Goal: Task Accomplishment & Management: Manage account settings

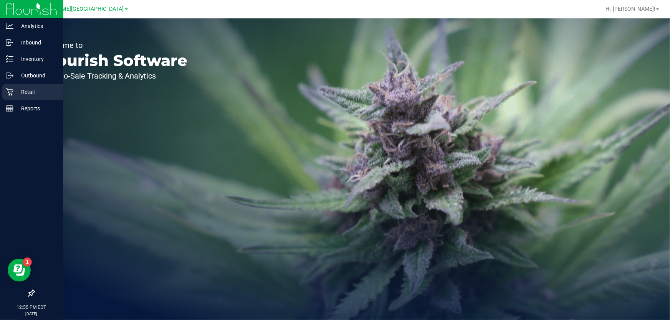
click at [19, 92] on p "Retail" at bounding box center [36, 92] width 46 height 9
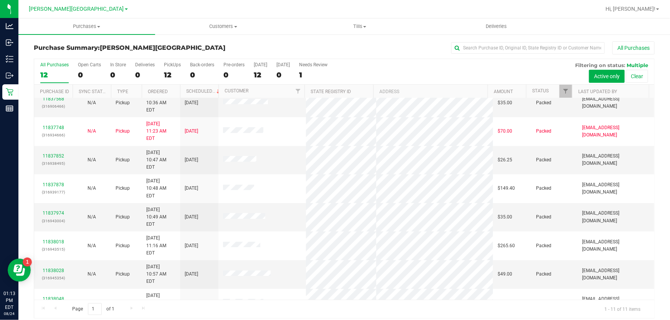
scroll to position [6, 0]
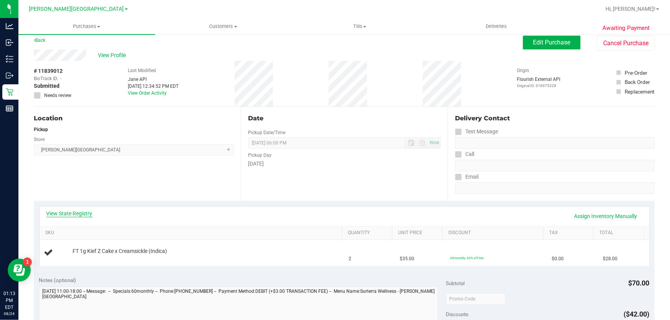
click at [84, 214] on link "View State Registry" at bounding box center [69, 214] width 46 height 8
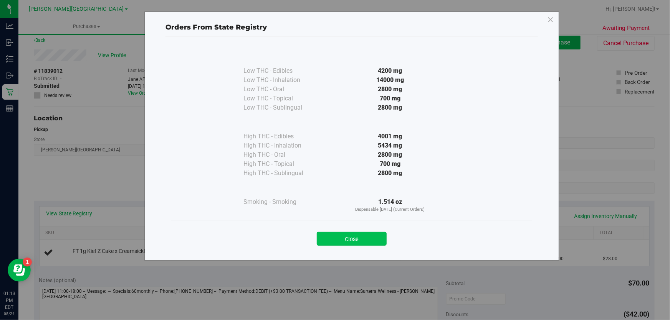
click at [376, 234] on button "Close" at bounding box center [352, 239] width 70 height 14
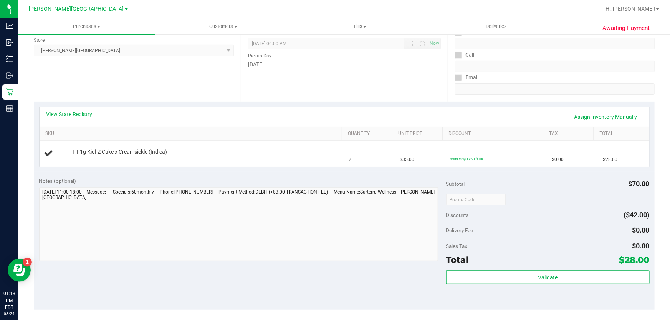
scroll to position [180, 0]
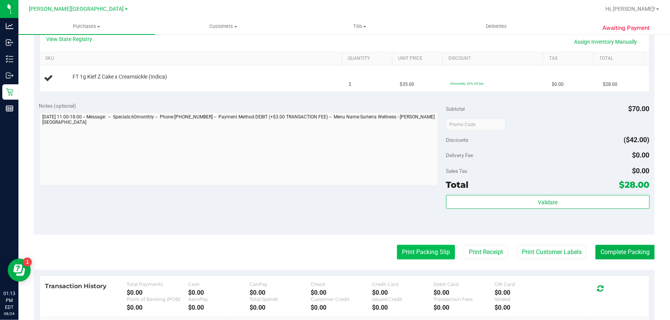
click at [442, 250] on button "Print Packing Slip" at bounding box center [426, 252] width 58 height 15
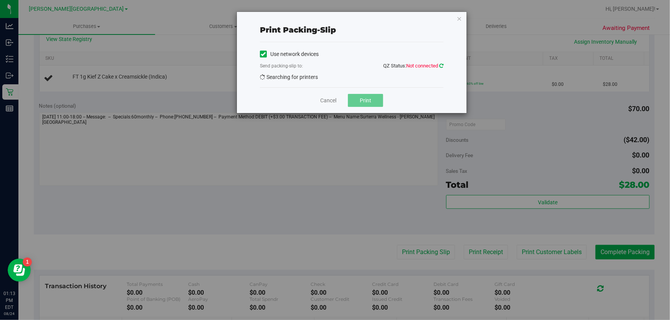
click at [441, 68] on icon at bounding box center [441, 65] width 4 height 5
click at [326, 78] on span "EPSON-MILK-DUDS" at bounding box center [346, 79] width 173 height 11
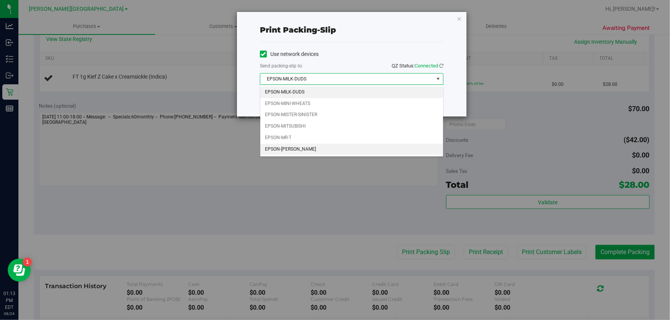
click at [296, 150] on li "EPSON-[PERSON_NAME]" at bounding box center [351, 150] width 183 height 12
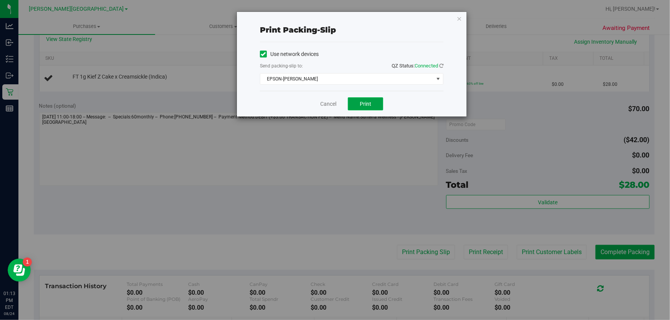
click at [376, 100] on button "Print" at bounding box center [365, 103] width 35 height 13
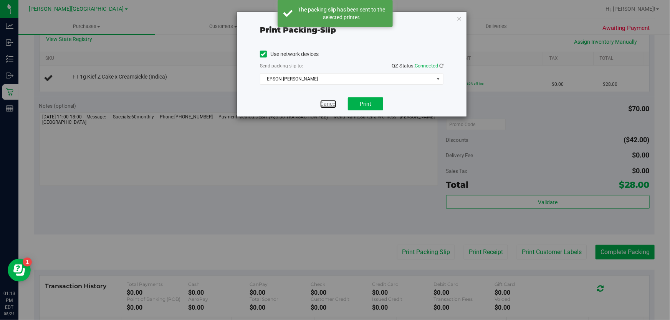
click at [332, 102] on link "Cancel" at bounding box center [328, 104] width 16 height 8
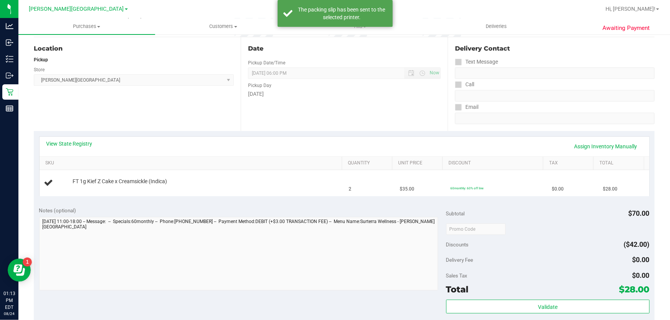
scroll to position [0, 0]
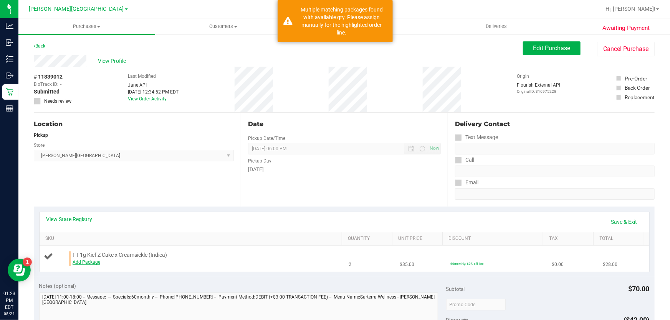
click at [89, 264] on link "Add Package" at bounding box center [87, 262] width 28 height 5
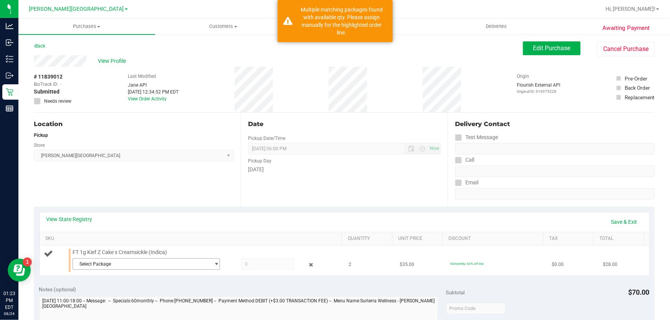
click at [173, 259] on span "Select Package" at bounding box center [141, 264] width 137 height 11
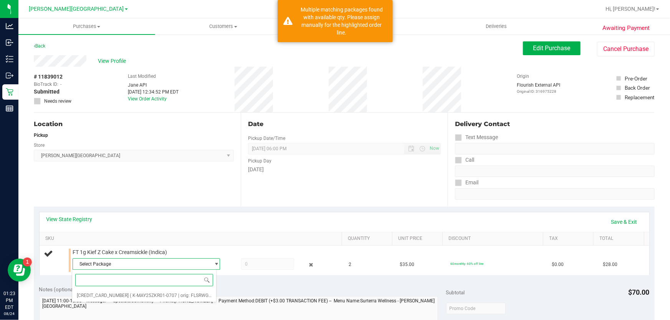
click at [113, 302] on div "Select Package [CREDIT_CARD_NUMBER] ( K-MAY25ZKR01-0707 | orig: FLSRWGM-2025071…" at bounding box center [144, 286] width 145 height 33
click at [130, 297] on span "( K-MAY25ZKR01-0707 | orig: FLSRWGM-20250716-1409 )" at bounding box center [190, 295] width 120 height 5
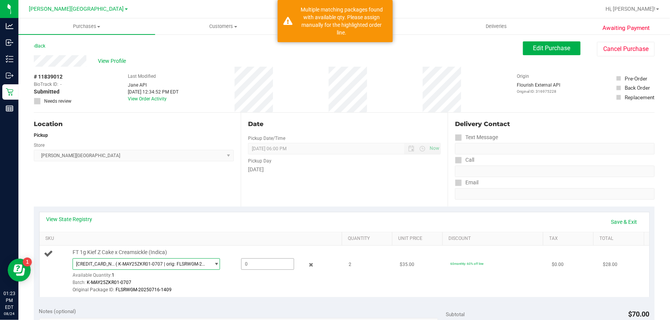
click at [257, 266] on span at bounding box center [267, 265] width 53 height 12
type input "1"
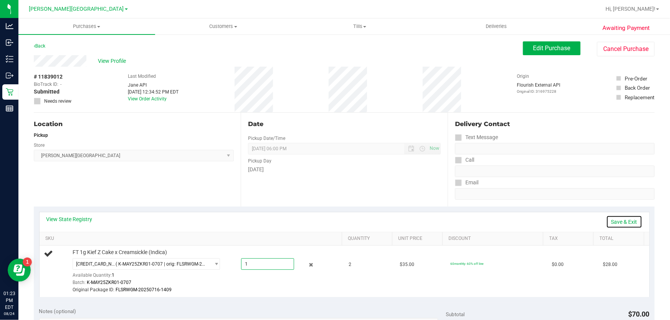
type input "1.0000"
click at [613, 223] on link "Save & Exit" at bounding box center [624, 222] width 36 height 13
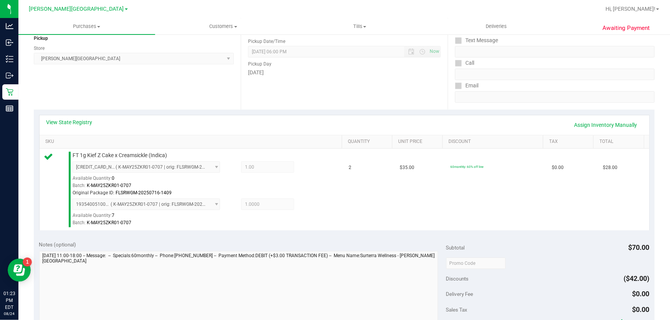
scroll to position [174, 0]
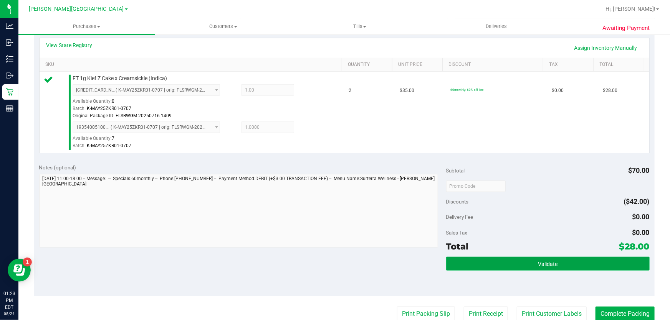
click at [494, 265] on button "Validate" at bounding box center [547, 264] width 203 height 14
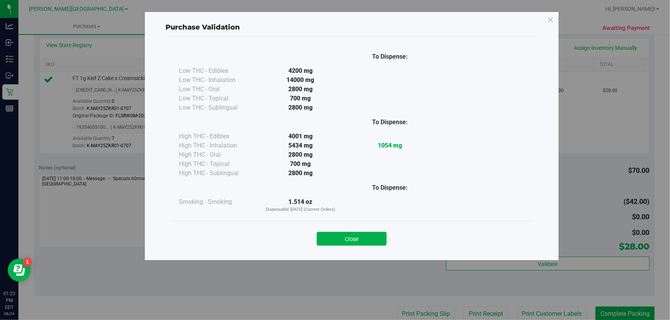
drag, startPoint x: 343, startPoint y: 239, endPoint x: 419, endPoint y: 233, distance: 76.3
click at [343, 239] on button "Close" at bounding box center [352, 239] width 70 height 14
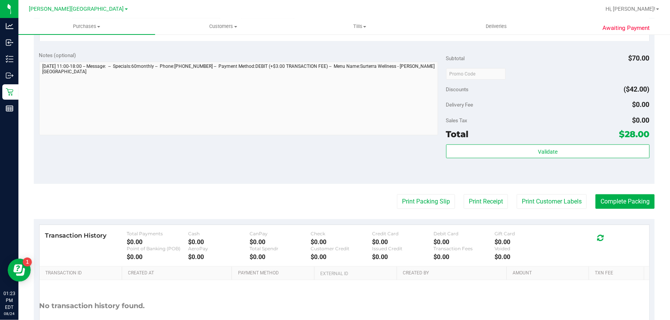
scroll to position [314, 0]
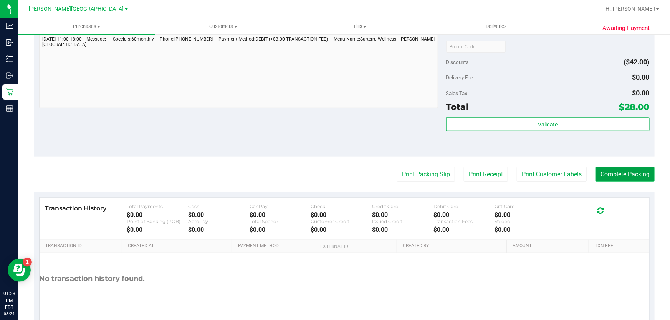
click at [611, 172] on button "Complete Packing" at bounding box center [624, 174] width 59 height 15
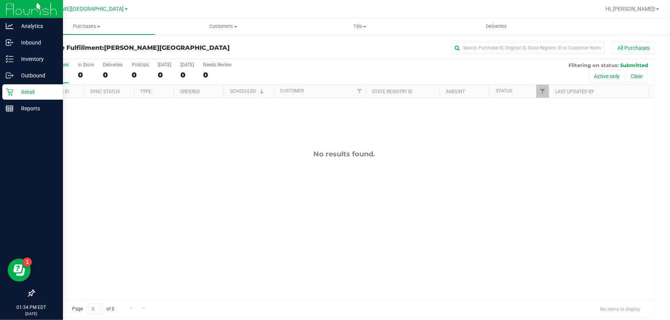
click at [10, 90] on icon at bounding box center [10, 92] width 8 height 8
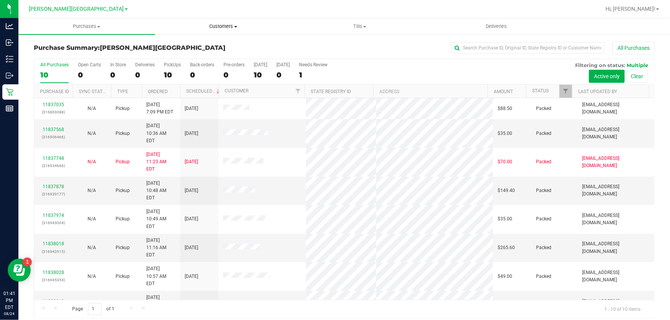
click at [229, 27] on span "Customers" at bounding box center [223, 26] width 136 height 7
click at [218, 48] on li "All customers" at bounding box center [223, 46] width 137 height 9
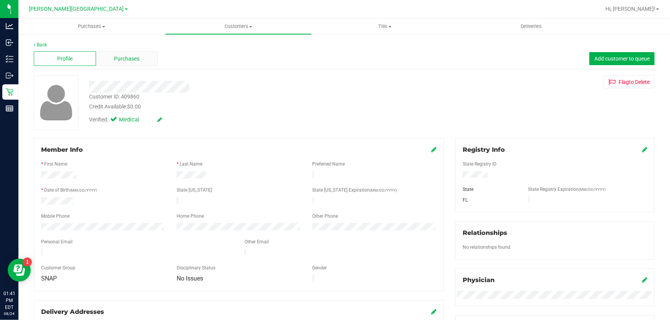
click at [140, 59] on div "Purchases" at bounding box center [127, 58] width 62 height 15
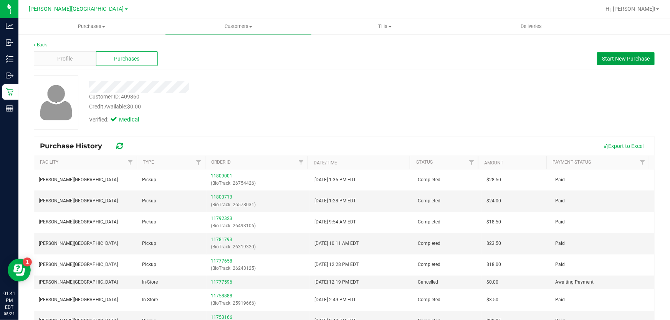
click at [621, 58] on span "Start New Purchase" at bounding box center [626, 59] width 48 height 6
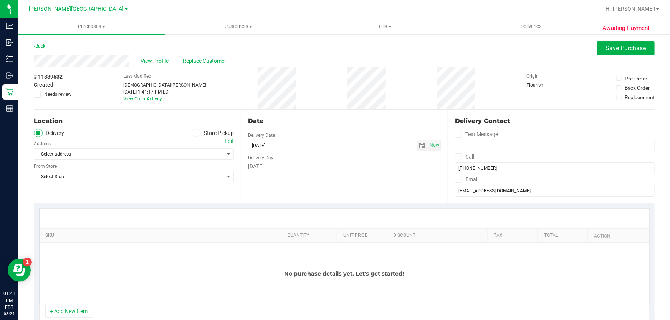
click at [198, 133] on span at bounding box center [196, 133] width 9 height 9
click at [0, 0] on input "Store Pickup" at bounding box center [0, 0] width 0 height 0
click at [190, 153] on span "Select Store" at bounding box center [129, 154] width 190 height 11
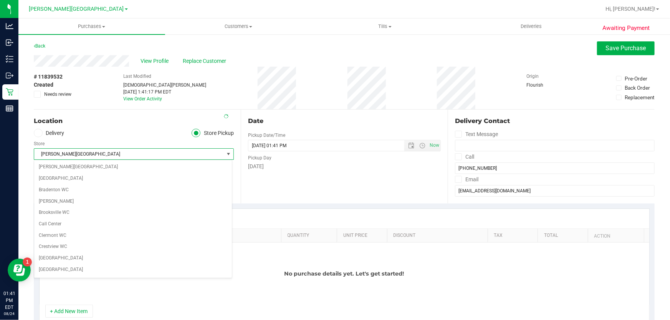
scroll to position [145, 0]
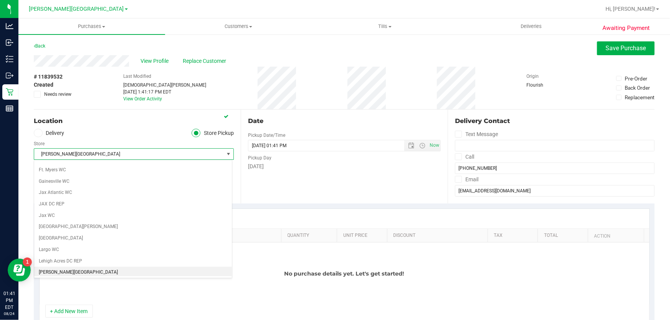
click at [145, 154] on span "[PERSON_NAME][GEOGRAPHIC_DATA]" at bounding box center [129, 154] width 190 height 11
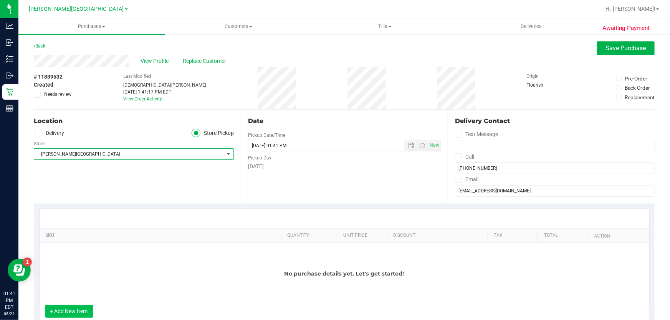
click at [83, 314] on button "+ Add New Item" at bounding box center [69, 311] width 48 height 13
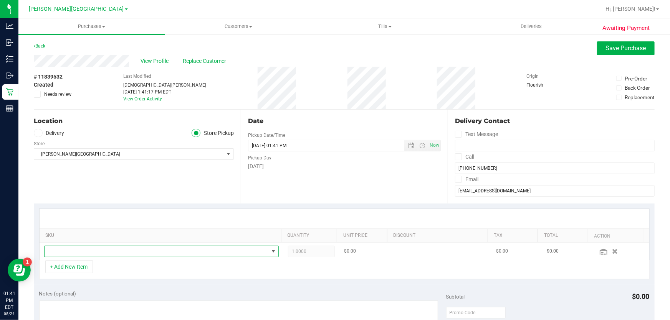
click at [131, 253] on span "NO DATA FOUND" at bounding box center [157, 251] width 224 height 11
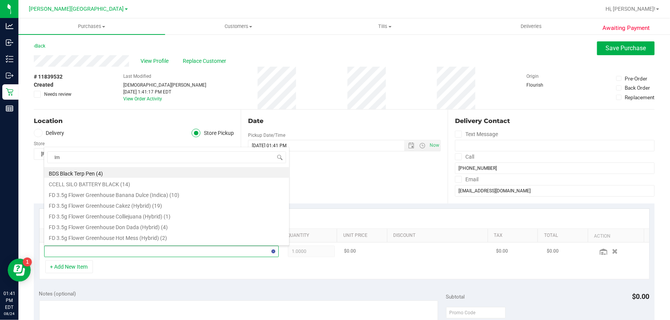
type input "lmz"
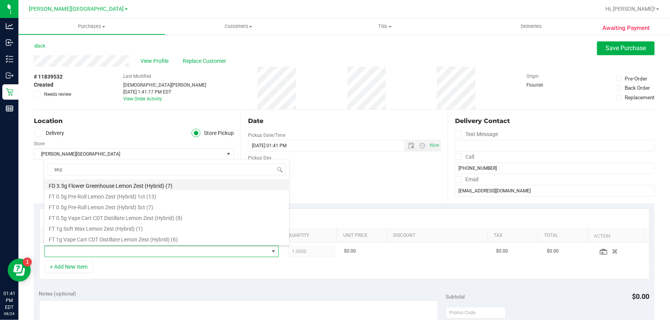
click at [132, 184] on li "FD 3.5g Flower Greenhouse Lemon Zest (Hybrid) (7)" at bounding box center [166, 185] width 245 height 11
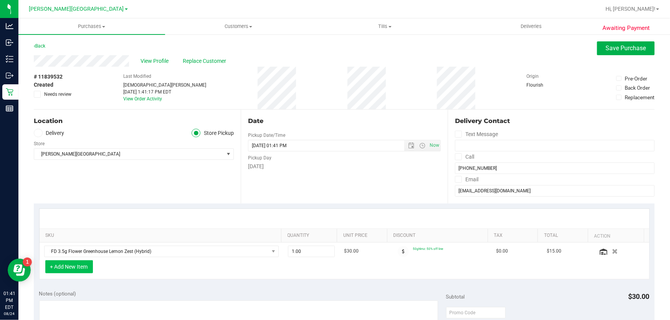
click at [87, 267] on button "+ Add New Item" at bounding box center [69, 267] width 48 height 13
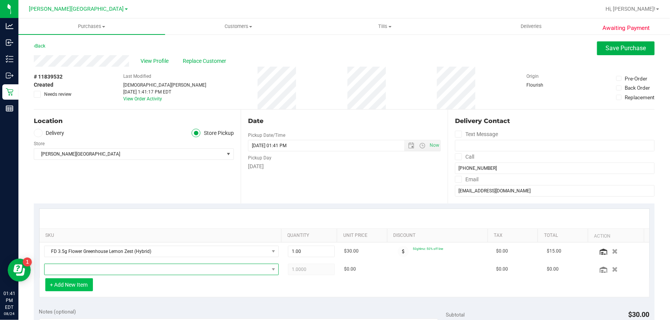
click at [87, 267] on span "NO DATA FOUND" at bounding box center [157, 269] width 224 height 11
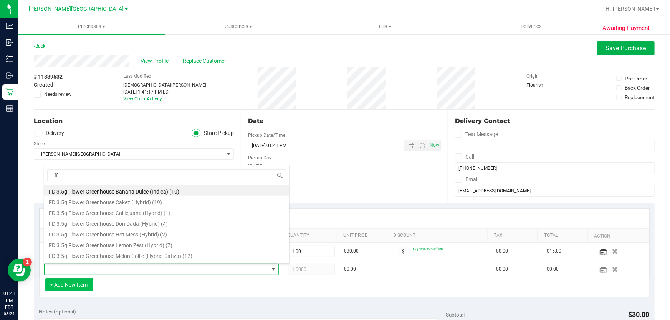
type input "ffp"
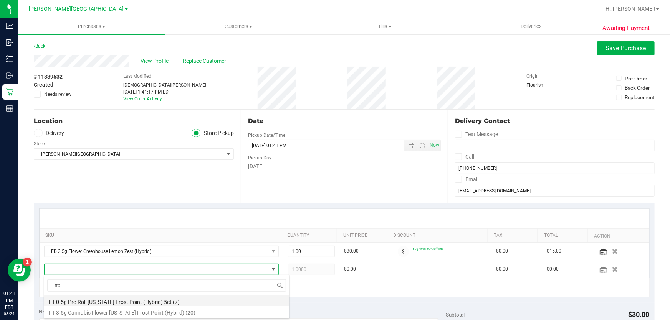
click at [112, 301] on li "FT 0.5g Pre-Roll [US_STATE] Frost Point (Hybrid) 5ct (7)" at bounding box center [166, 301] width 245 height 11
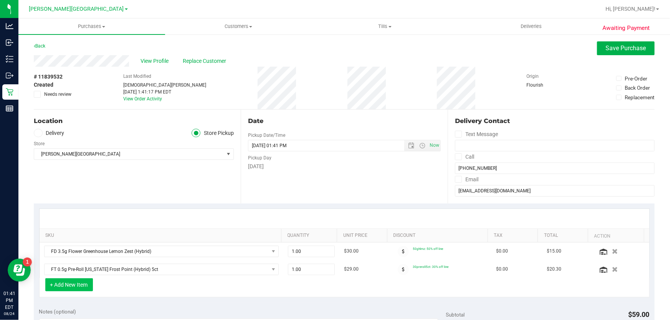
click at [85, 284] on button "+ Add New Item" at bounding box center [69, 285] width 48 height 13
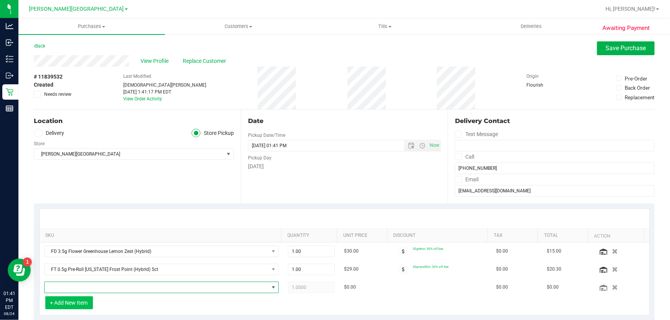
click at [85, 284] on span "NO DATA FOUND" at bounding box center [157, 287] width 224 height 11
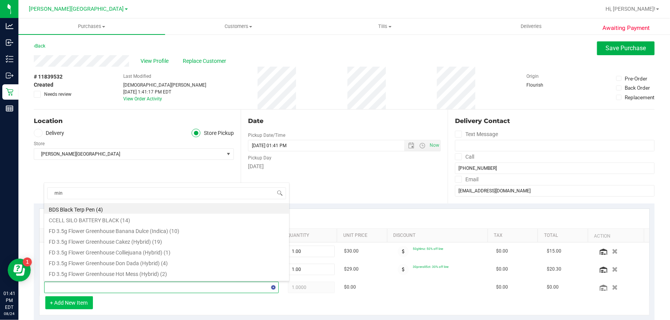
type input "mint"
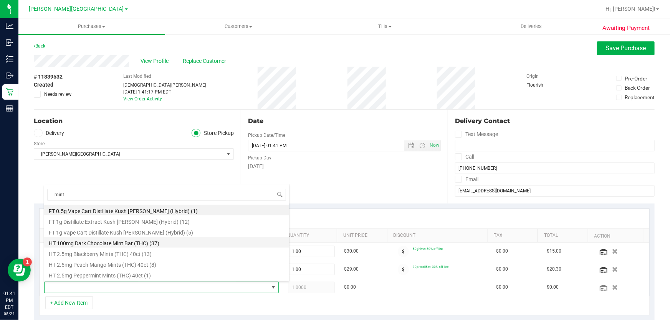
click at [97, 242] on li "HT 100mg Dark Chocolate Mint Bar (THC) (37)" at bounding box center [166, 242] width 245 height 11
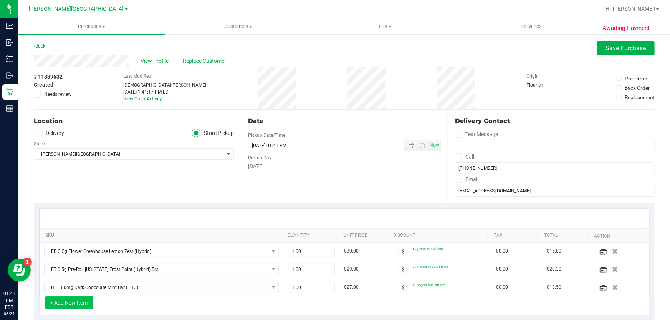
click at [78, 302] on button "+ Add New Item" at bounding box center [69, 303] width 48 height 13
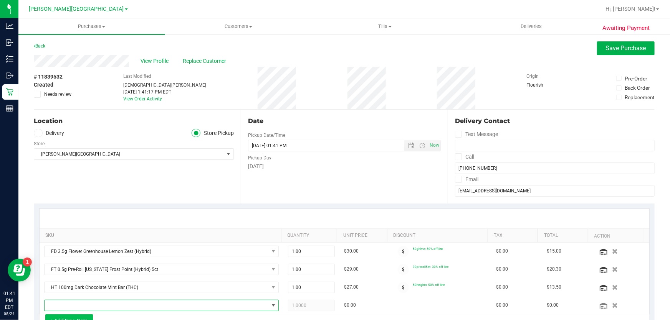
click at [78, 302] on span "NO DATA FOUND" at bounding box center [157, 305] width 224 height 11
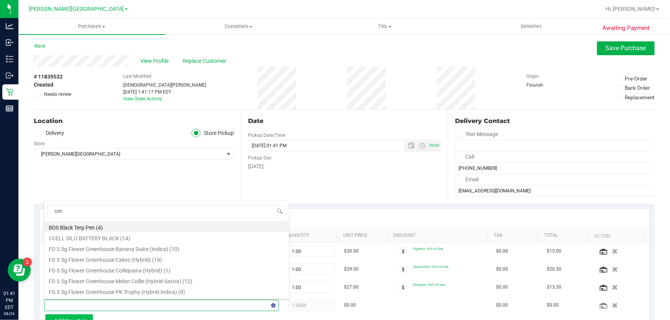
type input "cone"
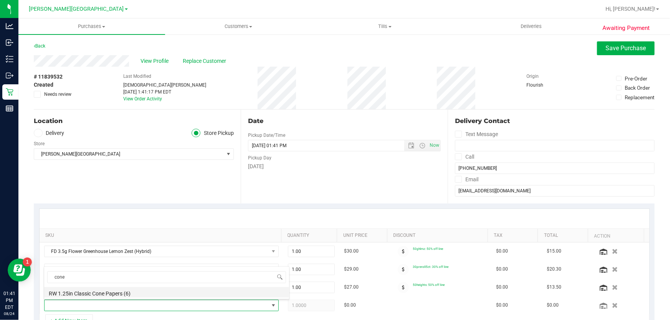
click at [87, 294] on li "RW 1.25in Classic Cone Papers (6)" at bounding box center [166, 292] width 245 height 11
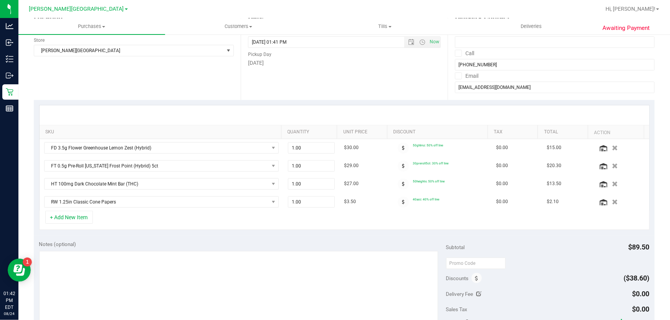
scroll to position [174, 0]
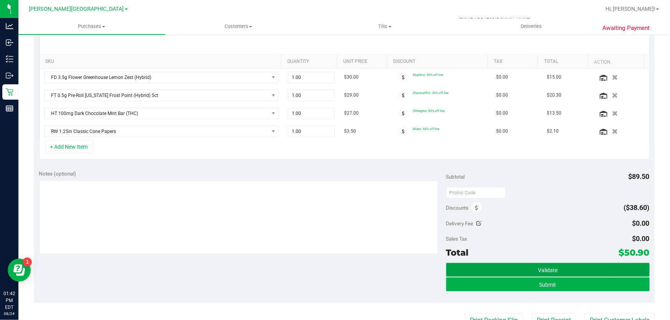
click at [467, 266] on button "Validate" at bounding box center [547, 270] width 203 height 14
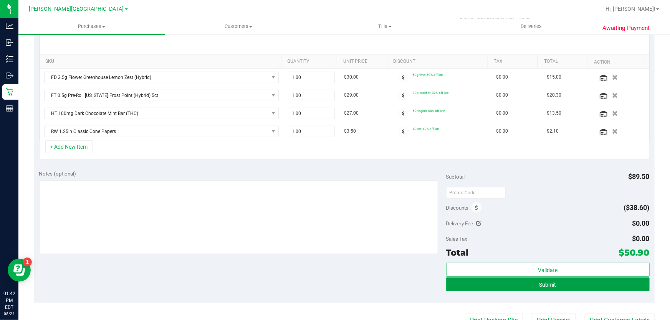
click at [492, 286] on button "Submit" at bounding box center [547, 285] width 203 height 14
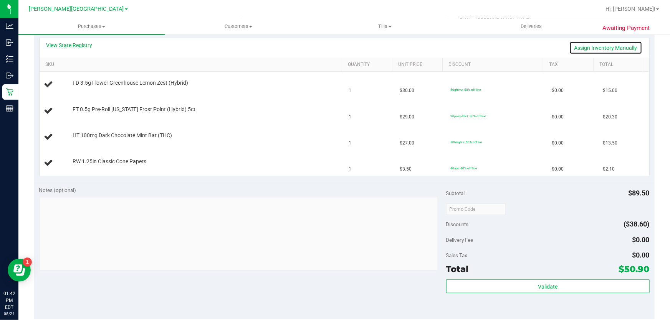
click at [595, 45] on link "Assign Inventory Manually" at bounding box center [605, 47] width 73 height 13
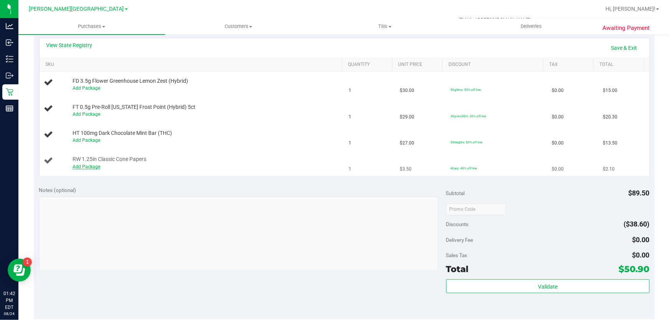
click at [92, 165] on link "Add Package" at bounding box center [87, 166] width 28 height 5
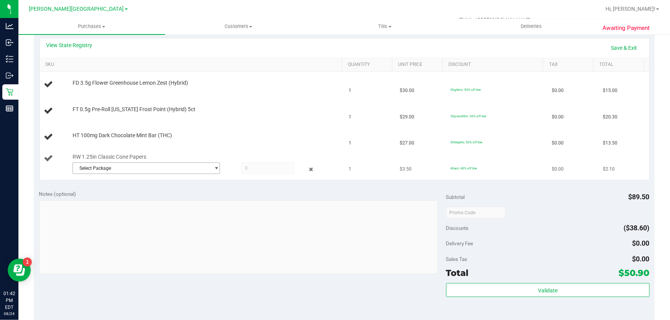
click at [118, 163] on span "Select Package" at bounding box center [141, 168] width 137 height 11
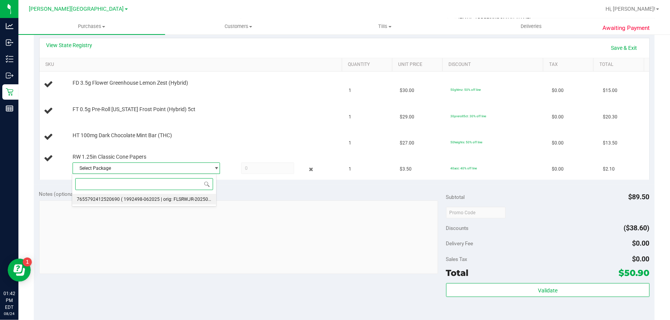
click at [132, 201] on span "( 1992498-062025 | orig: FLSRWJR-20250620-013 )" at bounding box center [174, 199] width 107 height 5
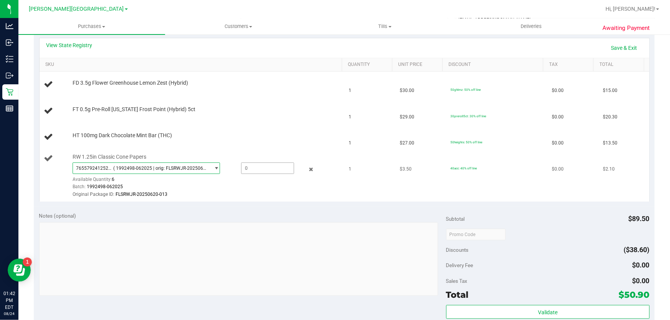
click at [249, 166] on span at bounding box center [267, 169] width 53 height 12
type input "1"
type input "1.0000"
click at [614, 47] on link "Save & Exit" at bounding box center [624, 47] width 36 height 13
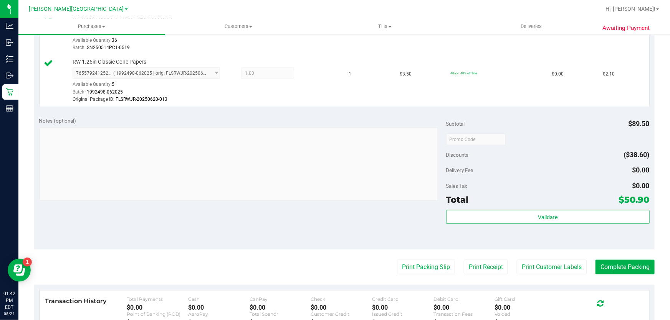
scroll to position [349, 0]
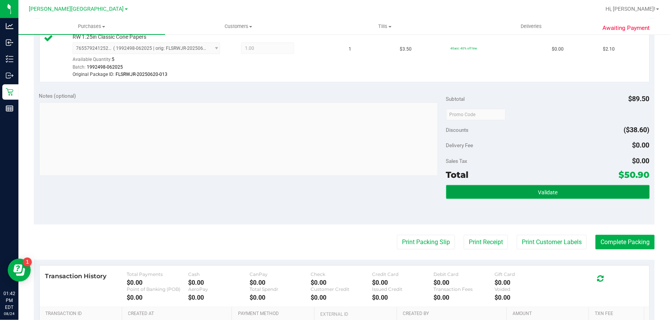
click at [518, 195] on button "Validate" at bounding box center [547, 192] width 203 height 14
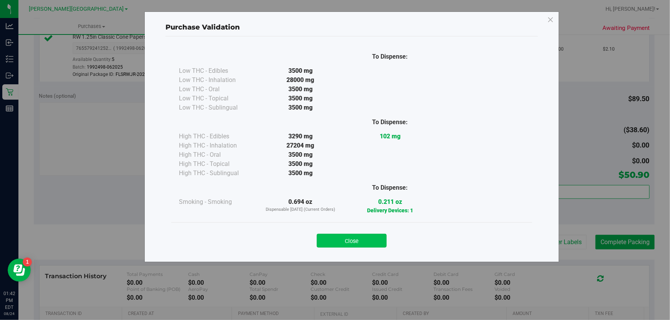
drag, startPoint x: 341, startPoint y: 232, endPoint x: 345, endPoint y: 243, distance: 11.7
click at [341, 234] on div "Close" at bounding box center [351, 238] width 349 height 19
drag, startPoint x: 345, startPoint y: 243, endPoint x: 372, endPoint y: 243, distance: 27.2
click at [345, 243] on button "Close" at bounding box center [352, 241] width 70 height 14
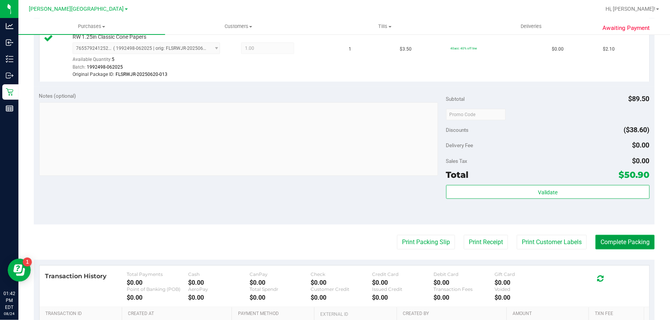
click at [619, 241] on button "Complete Packing" at bounding box center [624, 242] width 59 height 15
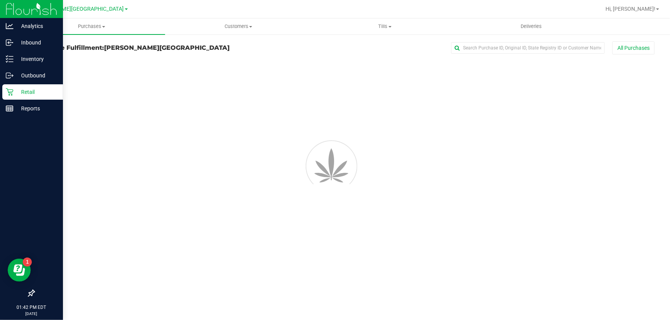
click at [23, 90] on p "Retail" at bounding box center [36, 92] width 46 height 9
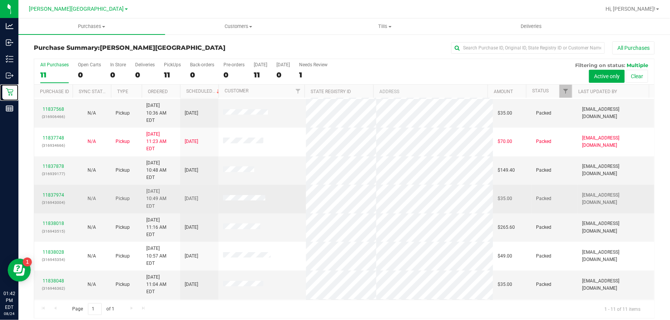
scroll to position [31, 0]
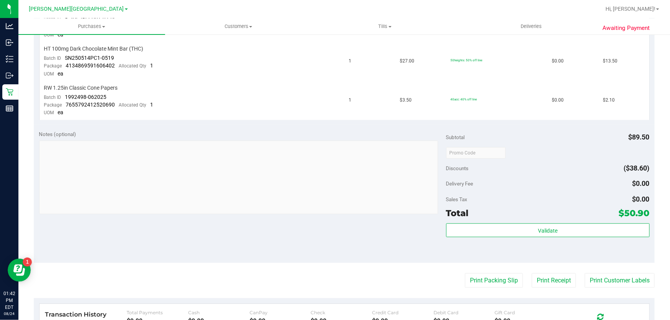
scroll to position [349, 0]
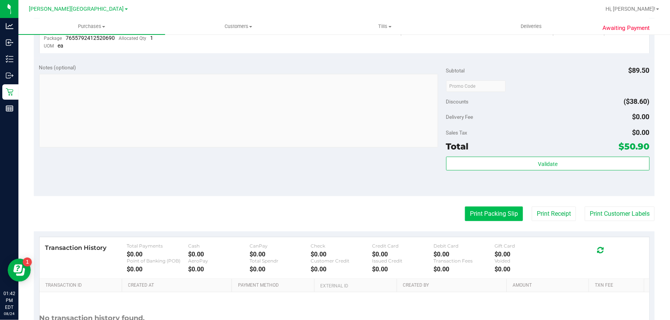
click at [490, 216] on button "Print Packing Slip" at bounding box center [494, 214] width 58 height 15
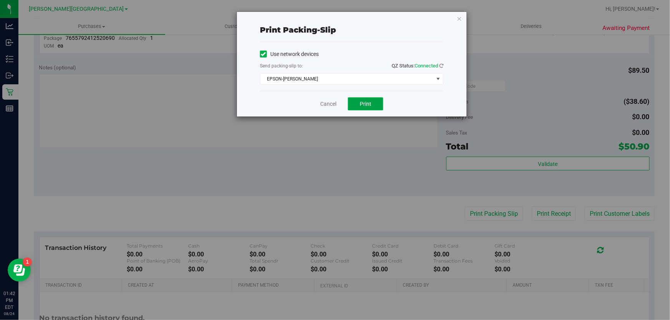
click at [372, 104] on button "Print" at bounding box center [365, 103] width 35 height 13
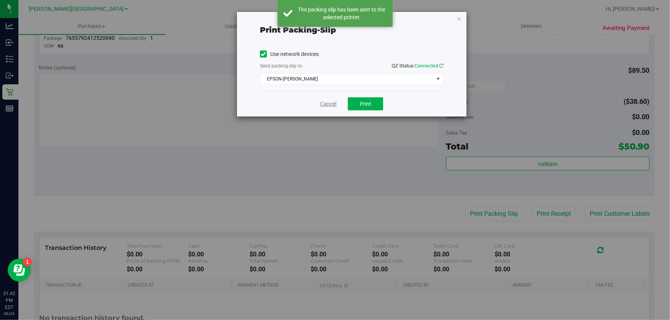
click at [328, 106] on link "Cancel" at bounding box center [328, 104] width 16 height 8
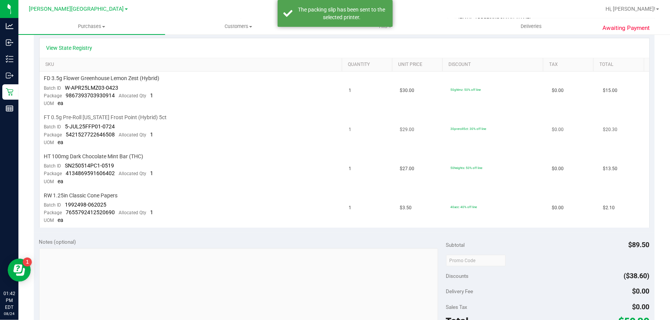
scroll to position [0, 0]
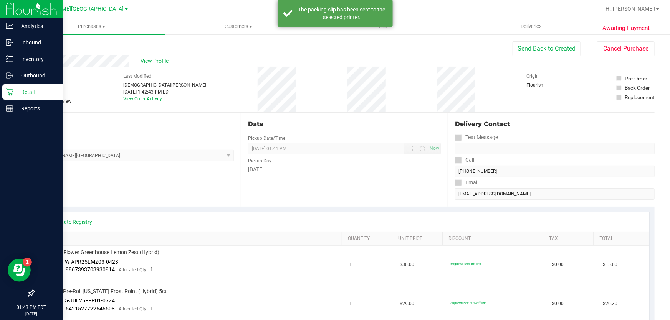
click at [27, 93] on p "Retail" at bounding box center [36, 92] width 46 height 9
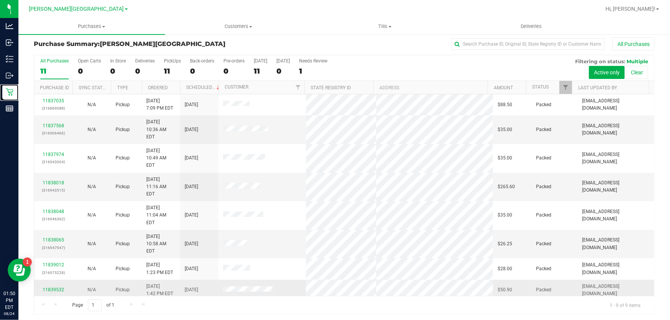
scroll to position [6, 0]
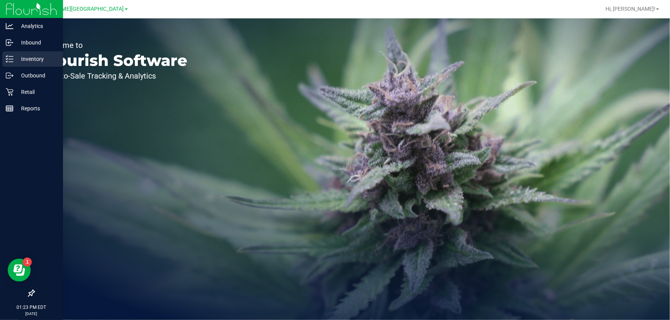
click at [28, 59] on p "Inventory" at bounding box center [36, 58] width 46 height 9
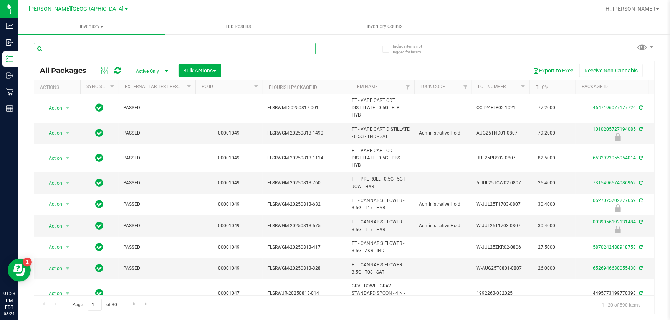
click at [145, 50] on input "text" at bounding box center [175, 49] width 282 height 12
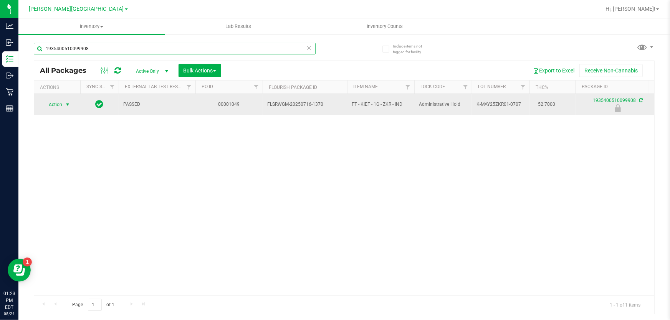
type input "1935400510099908"
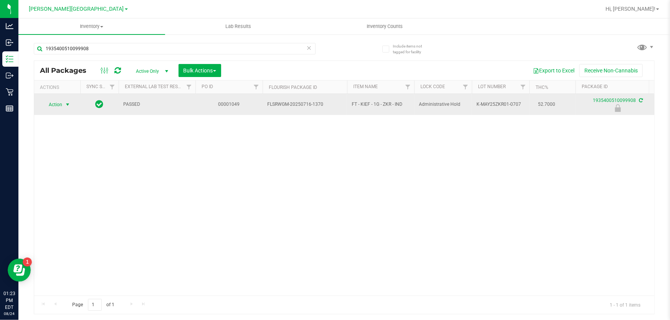
click at [59, 104] on span "Action" at bounding box center [52, 104] width 21 height 11
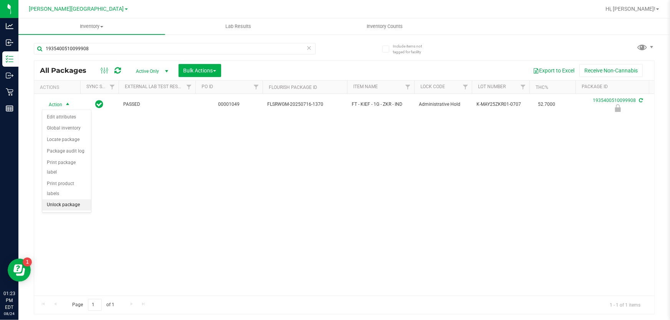
click at [69, 200] on li "Unlock package" at bounding box center [66, 206] width 49 height 12
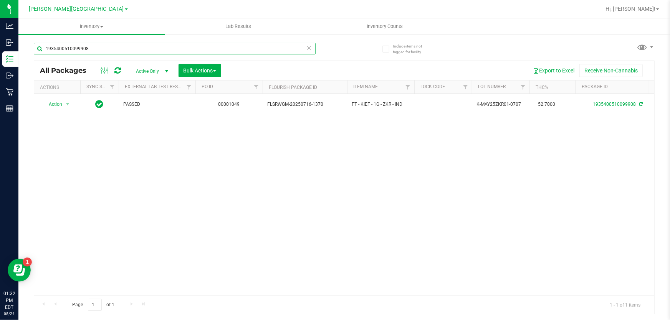
click at [94, 48] on input "1935400510099908" at bounding box center [175, 49] width 282 height 12
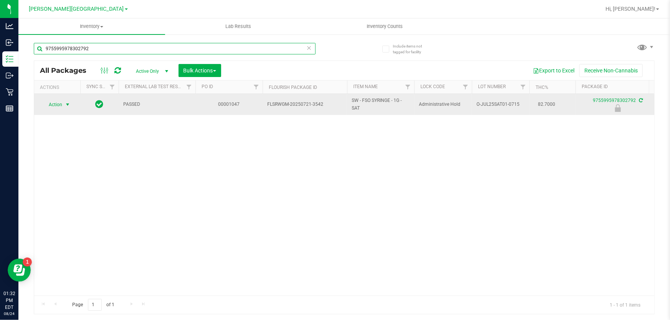
type input "9755995978302792"
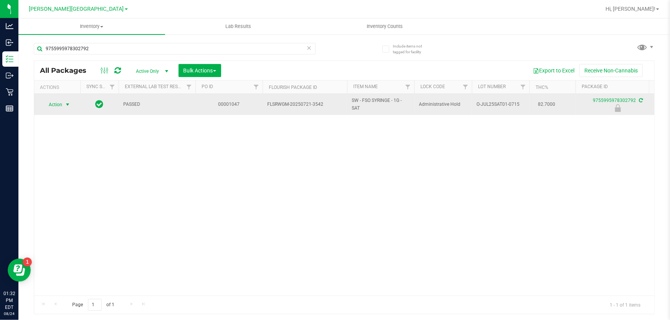
drag, startPoint x: 59, startPoint y: 107, endPoint x: 68, endPoint y: 108, distance: 9.0
click at [59, 107] on span "Action" at bounding box center [52, 104] width 21 height 11
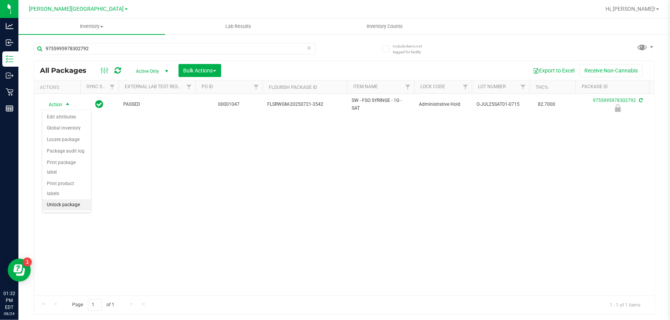
click at [59, 200] on li "Unlock package" at bounding box center [66, 206] width 49 height 12
